Goal: Task Accomplishment & Management: Manage account settings

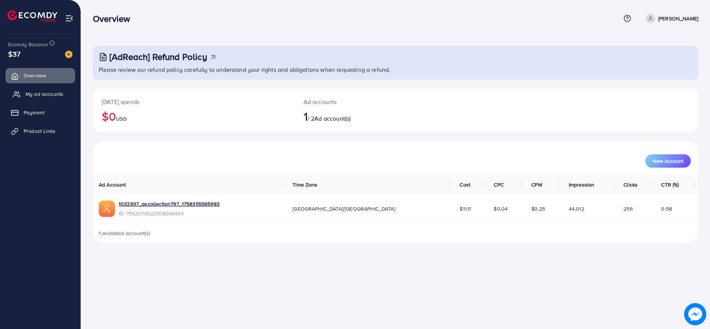
click at [50, 100] on link "My ad accounts" at bounding box center [41, 94] width 70 height 15
